Goal: Information Seeking & Learning: Find specific page/section

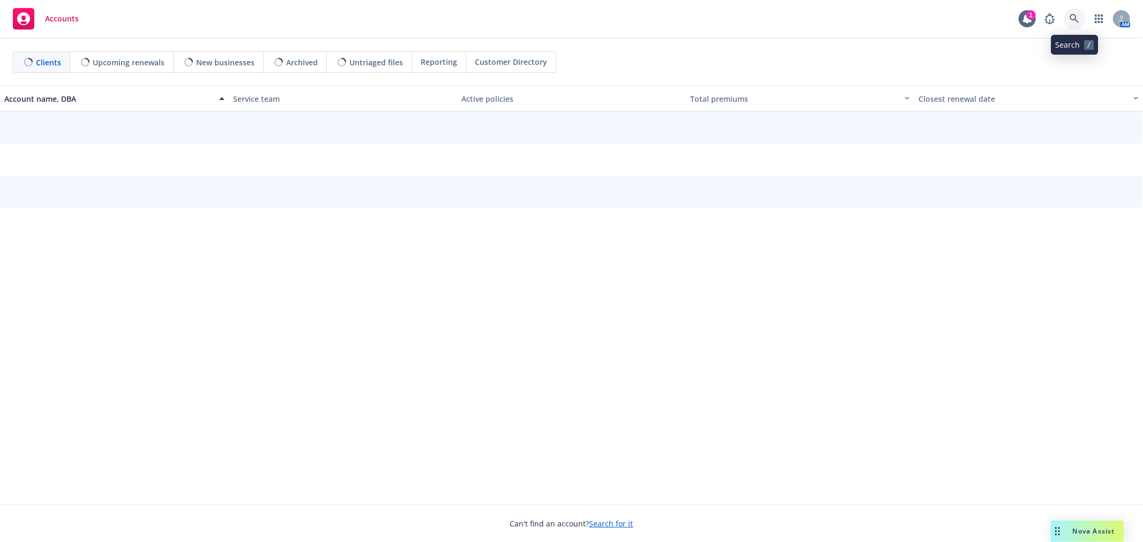
click at [1076, 19] on icon at bounding box center [1074, 19] width 10 height 10
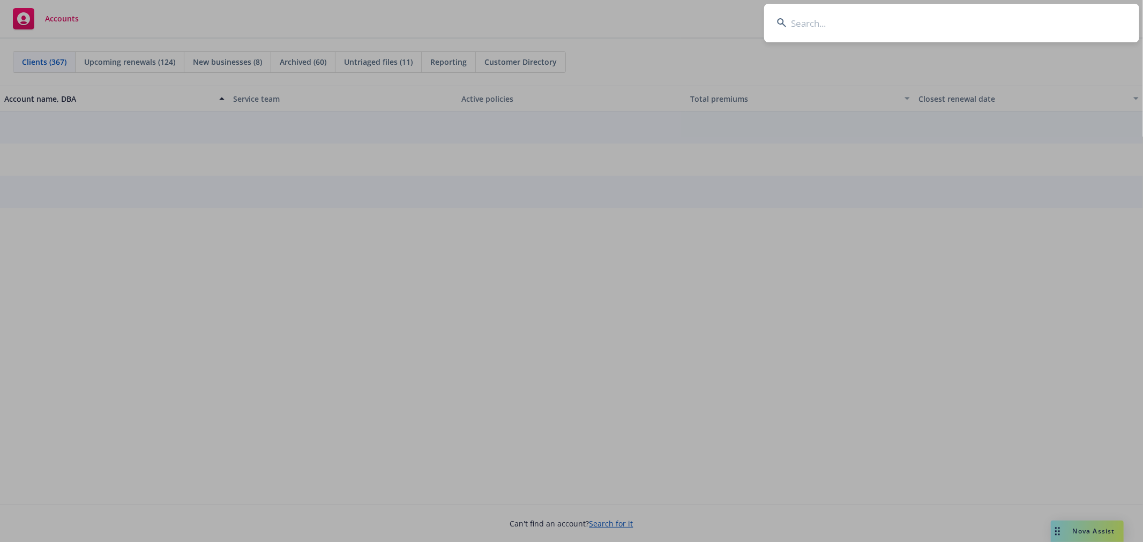
click at [841, 23] on input at bounding box center [951, 23] width 375 height 39
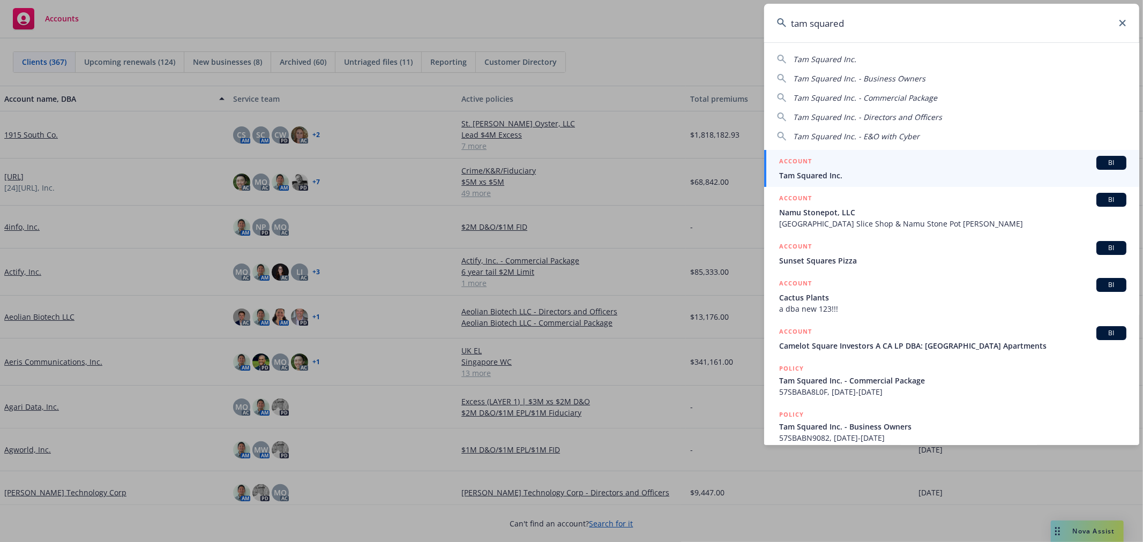
type input "tam squared"
click at [807, 168] on h5 "ACCOUNT" at bounding box center [795, 162] width 33 height 13
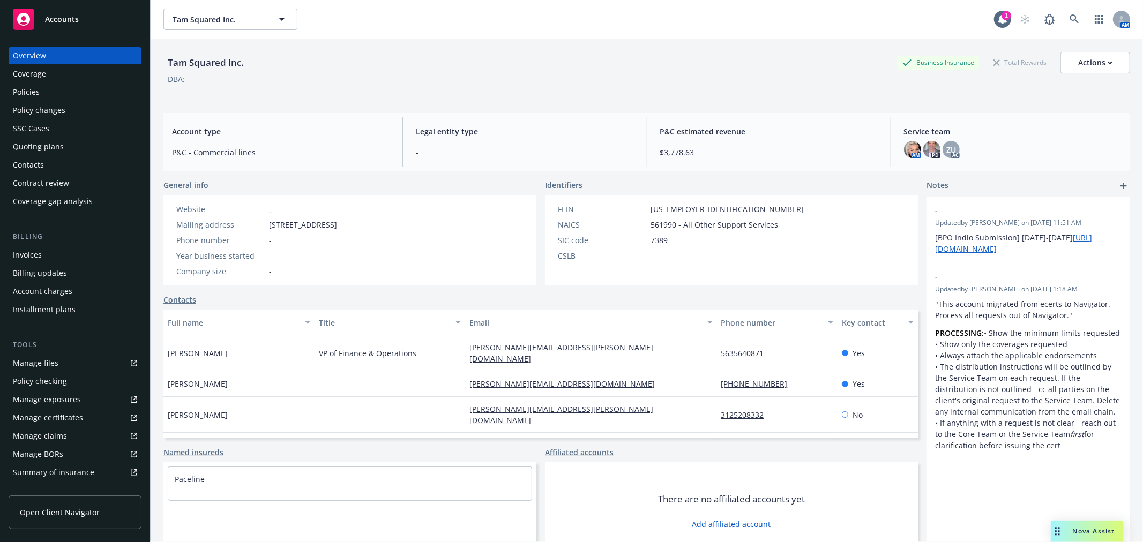
click at [50, 145] on div "Quoting plans" at bounding box center [38, 146] width 51 height 17
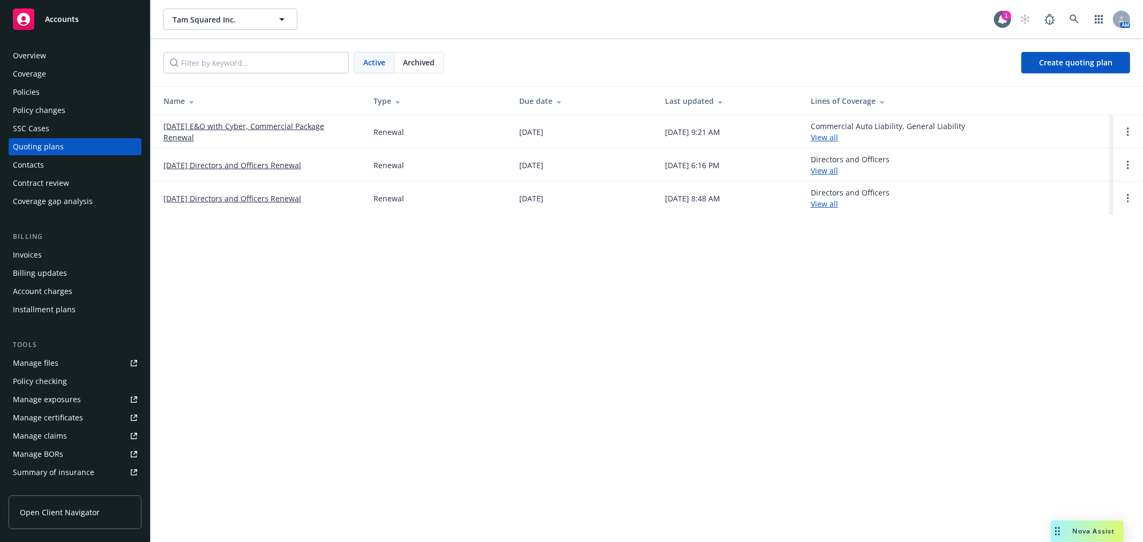
click at [32, 95] on div "Policies" at bounding box center [26, 92] width 27 height 17
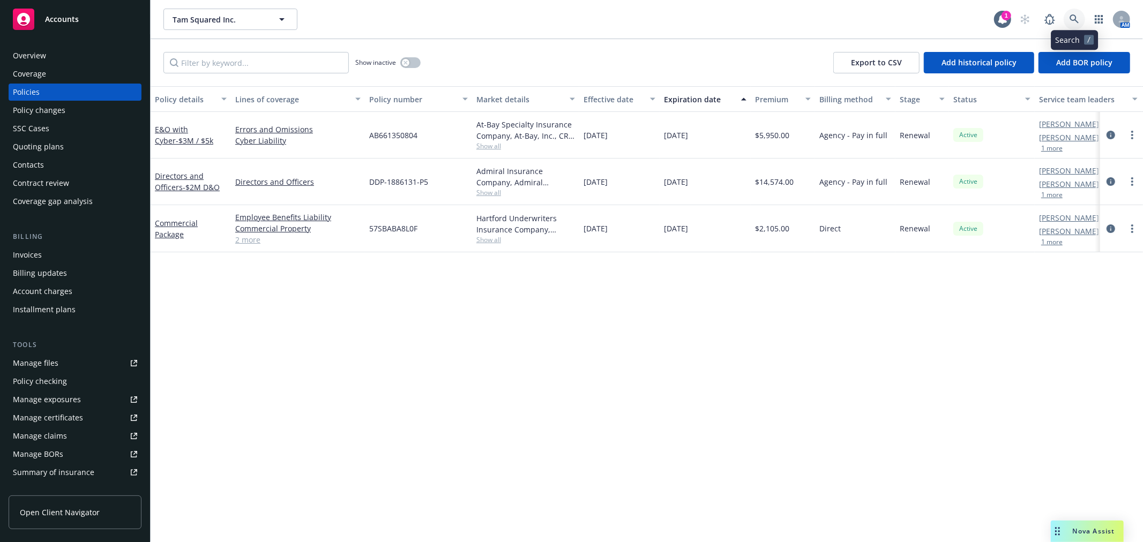
click at [1075, 14] on icon at bounding box center [1074, 19] width 10 height 10
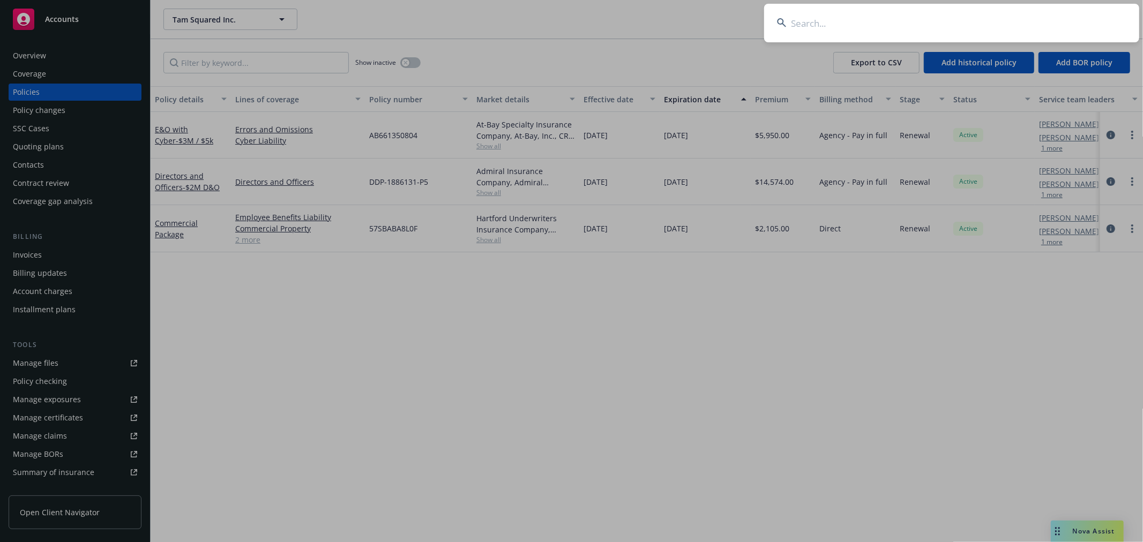
click at [969, 29] on input at bounding box center [951, 23] width 375 height 39
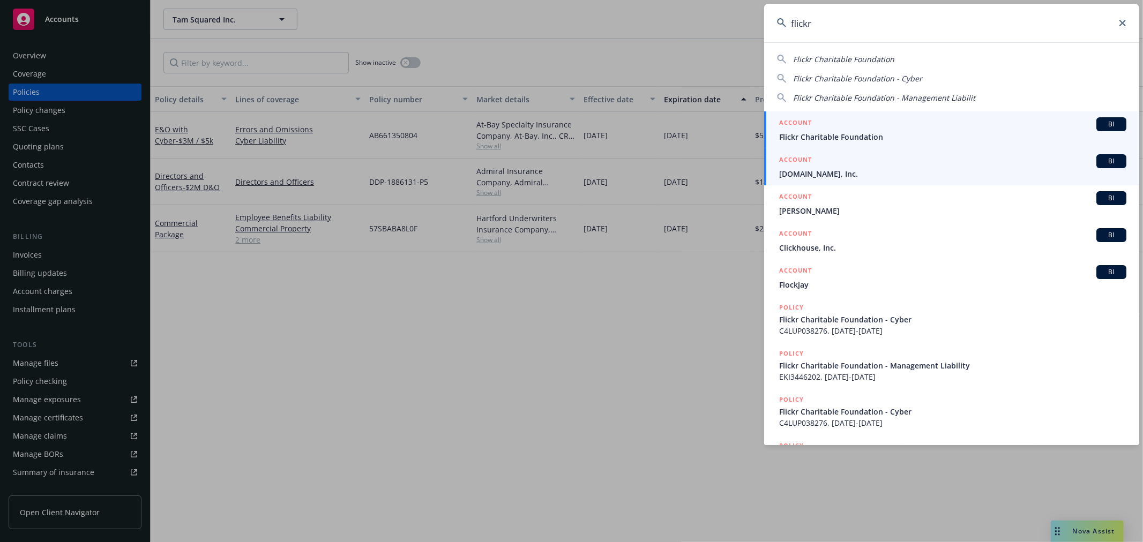
type input "flickr"
click at [906, 134] on span "Flickr Charitable Foundation" at bounding box center [952, 136] width 347 height 11
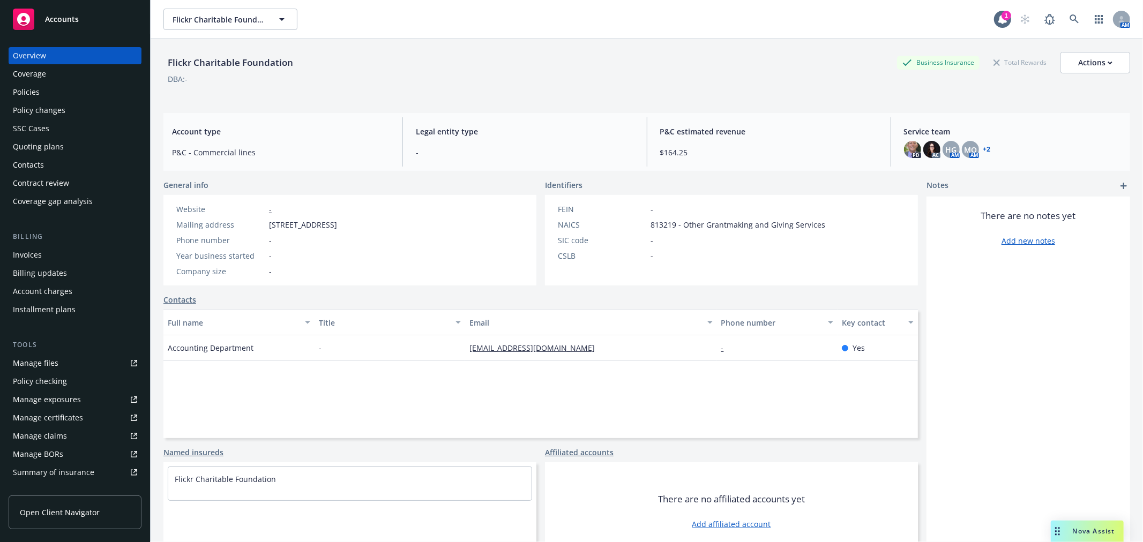
click at [28, 87] on div "Policies" at bounding box center [26, 92] width 27 height 17
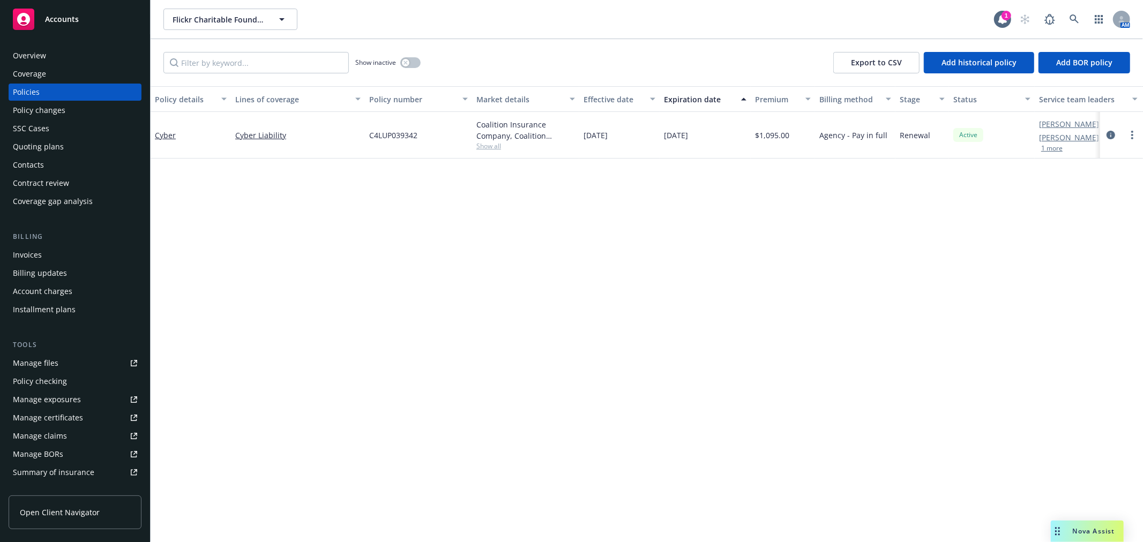
drag, startPoint x: 416, startPoint y: 71, endPoint x: 413, endPoint y: 64, distance: 7.5
click at [415, 70] on div "Show inactive" at bounding box center [387, 62] width 65 height 21
click at [415, 65] on button "button" at bounding box center [410, 62] width 20 height 11
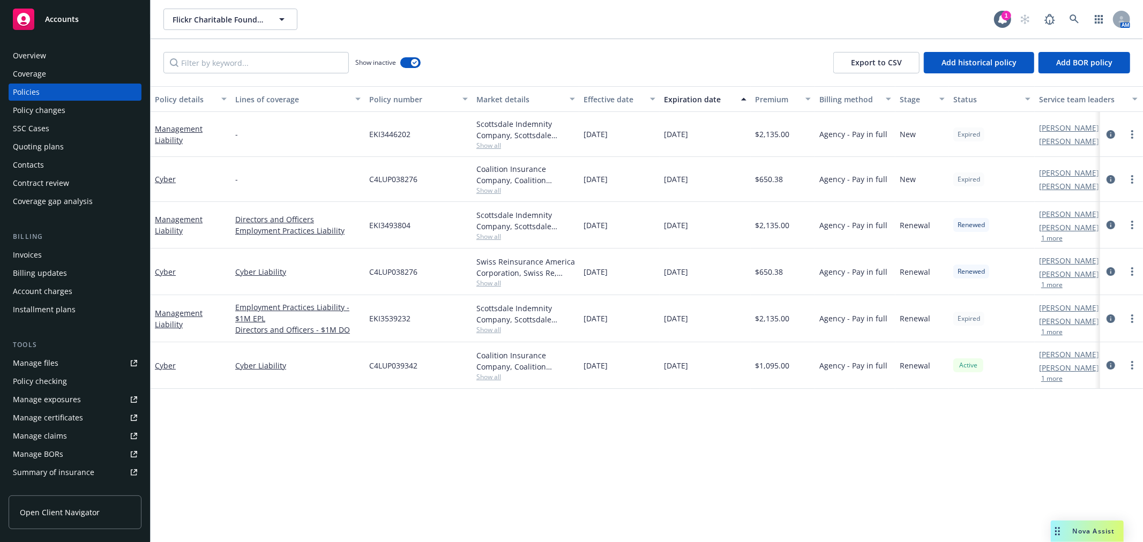
click at [1054, 324] on link "[PERSON_NAME]" at bounding box center [1069, 321] width 60 height 11
click at [1084, 347] on icon "close" at bounding box center [1085, 349] width 6 height 6
click at [1073, 323] on link "[PERSON_NAME]" at bounding box center [1069, 321] width 60 height 11
click at [1072, 323] on link "[PERSON_NAME]" at bounding box center [1069, 321] width 60 height 11
click at [1071, 322] on link "[PERSON_NAME]" at bounding box center [1069, 321] width 60 height 11
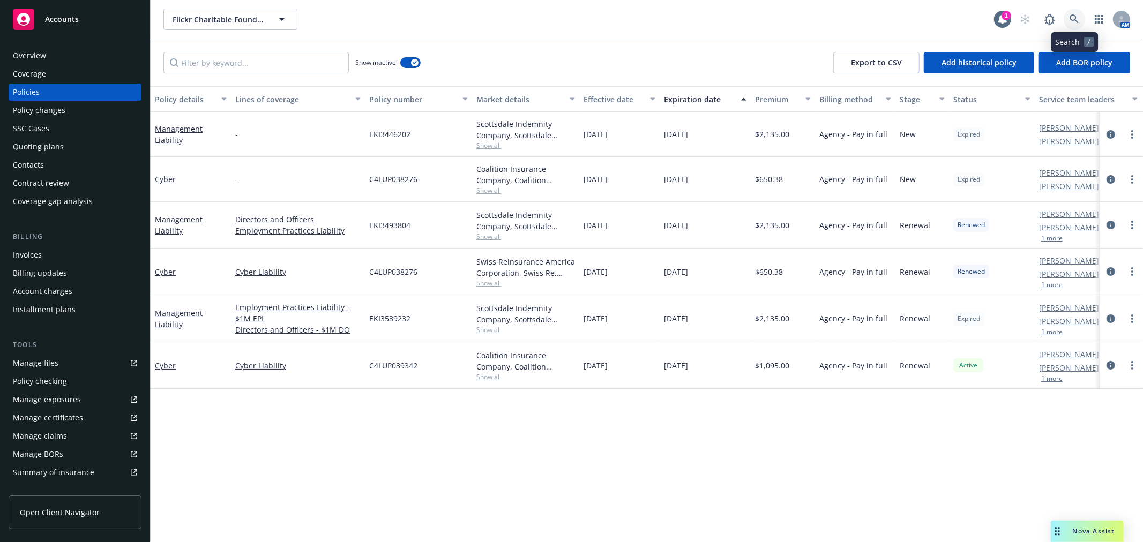
click at [1081, 23] on link at bounding box center [1073, 19] width 21 height 21
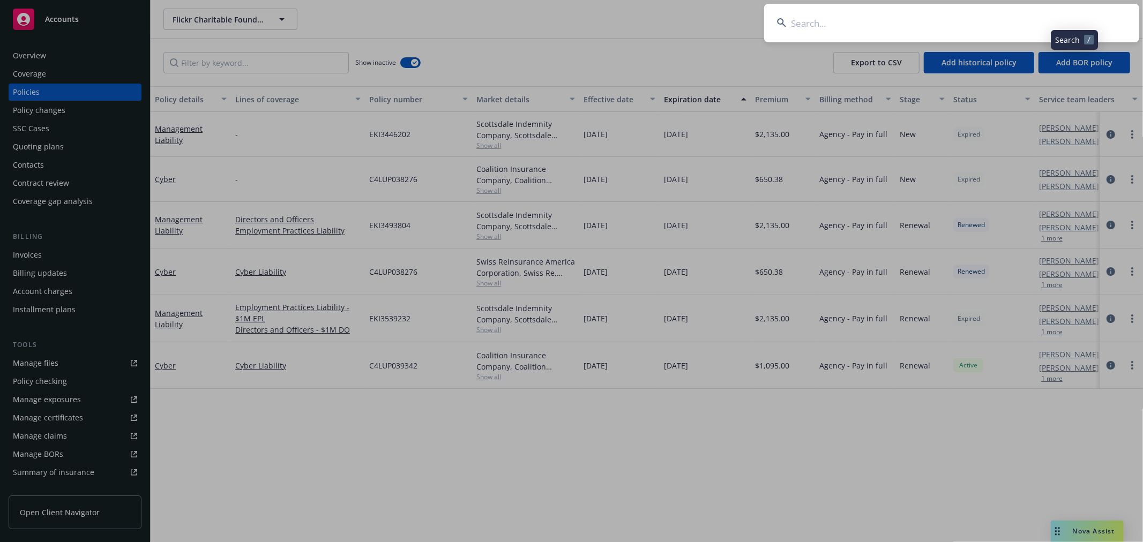
click at [968, 25] on input at bounding box center [951, 23] width 375 height 39
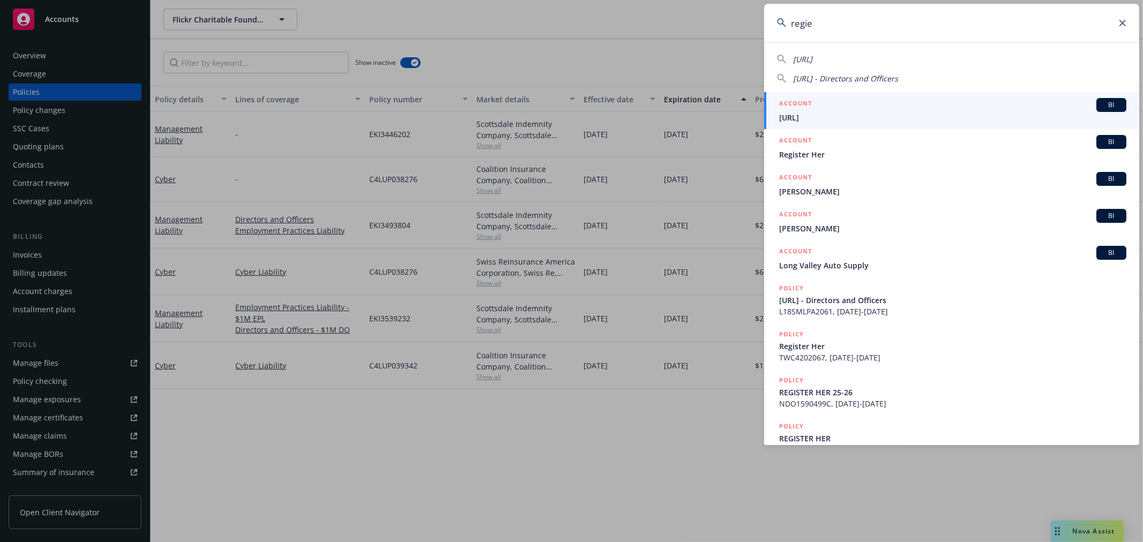
type input "regie"
click at [934, 100] on div "ACCOUNT BI" at bounding box center [952, 105] width 347 height 14
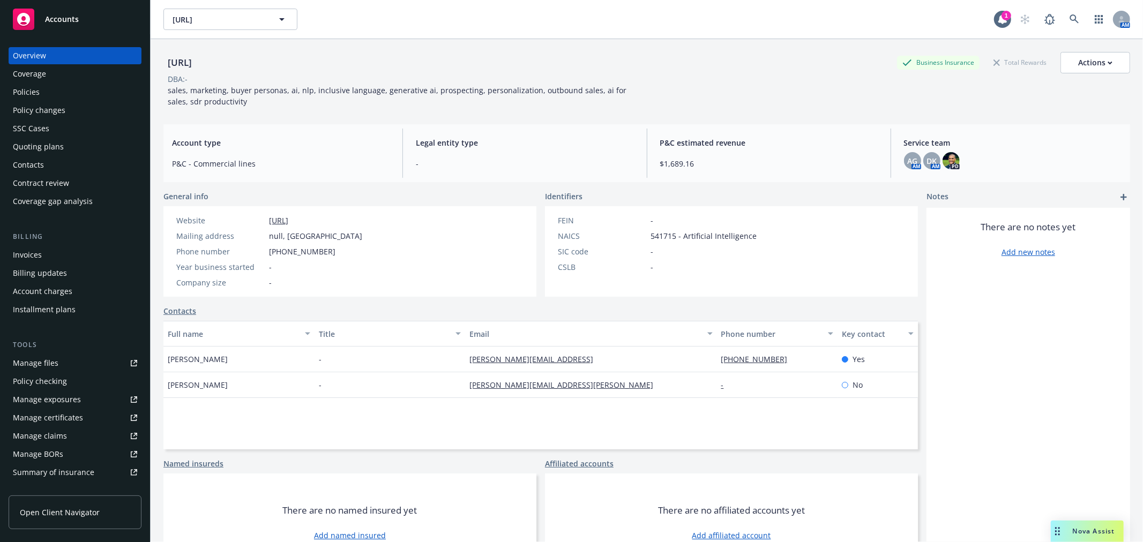
click at [59, 98] on div "Policies" at bounding box center [75, 92] width 124 height 17
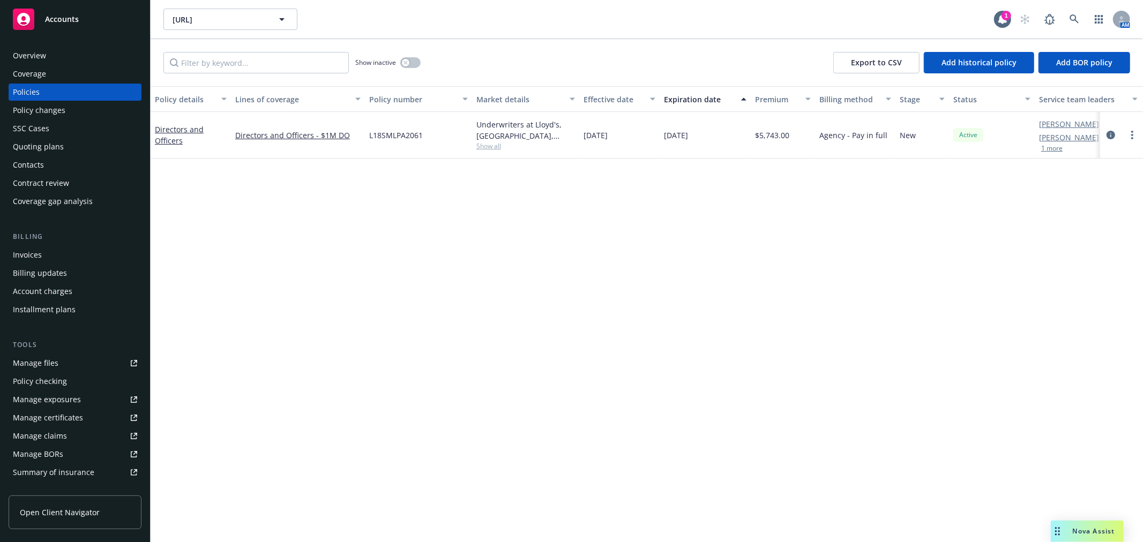
click at [218, 245] on div "Policy details Lines of coverage Policy number Market details Effective date Ex…" at bounding box center [647, 314] width 992 height 456
